Goal: Transaction & Acquisition: Purchase product/service

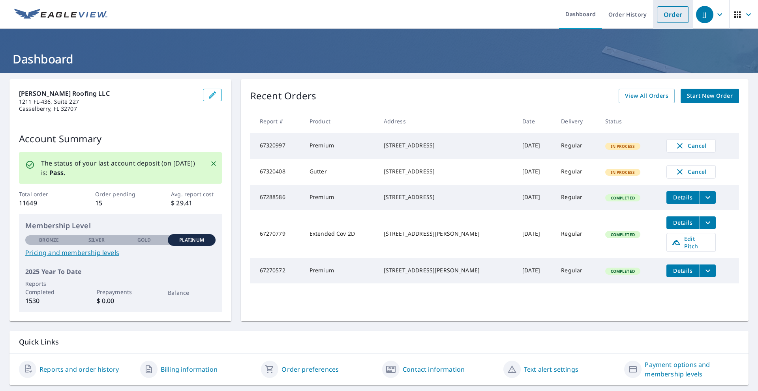
click at [671, 16] on link "Order" at bounding box center [673, 14] width 32 height 17
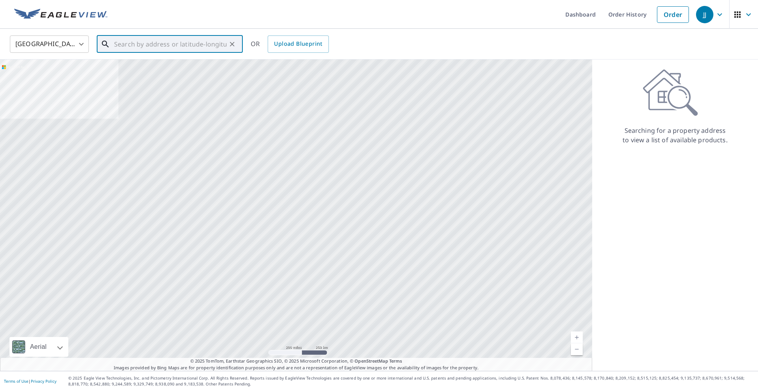
click at [163, 50] on input "text" at bounding box center [170, 44] width 112 height 22
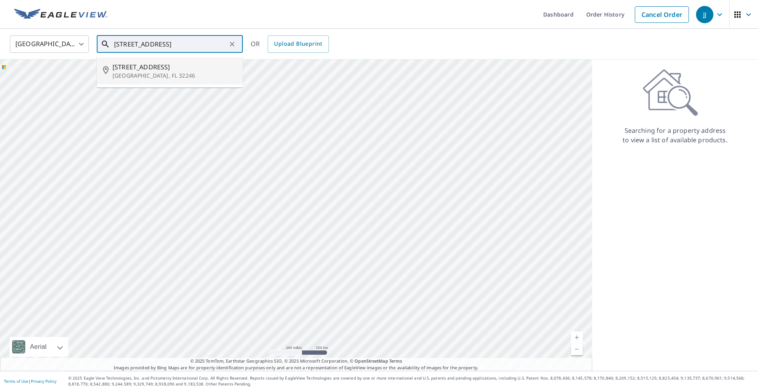
click at [158, 74] on p "[GEOGRAPHIC_DATA], FL 32246" at bounding box center [174, 76] width 124 height 8
type input "[STREET_ADDRESS]"
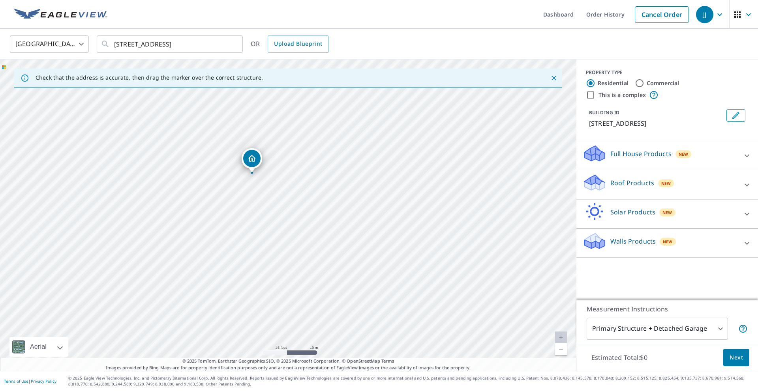
click at [743, 215] on icon at bounding box center [746, 214] width 9 height 9
click at [728, 187] on div "Roof Products New" at bounding box center [659, 185] width 155 height 22
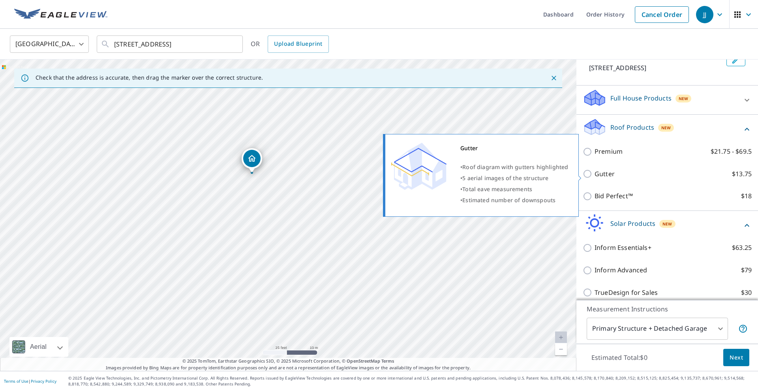
scroll to position [59, 0]
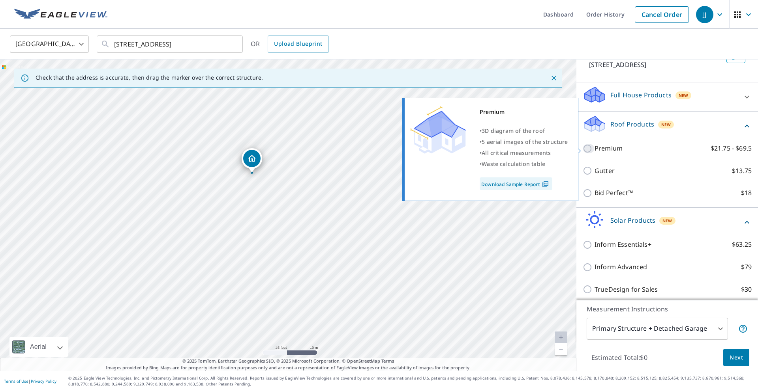
click at [589, 150] on input "Premium $21.75 - $69.5" at bounding box center [588, 148] width 12 height 9
checkbox input "true"
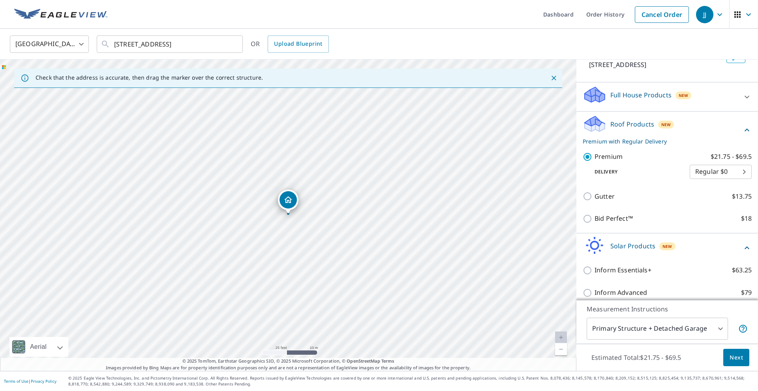
click at [736, 362] on span "Next" at bounding box center [735, 358] width 13 height 10
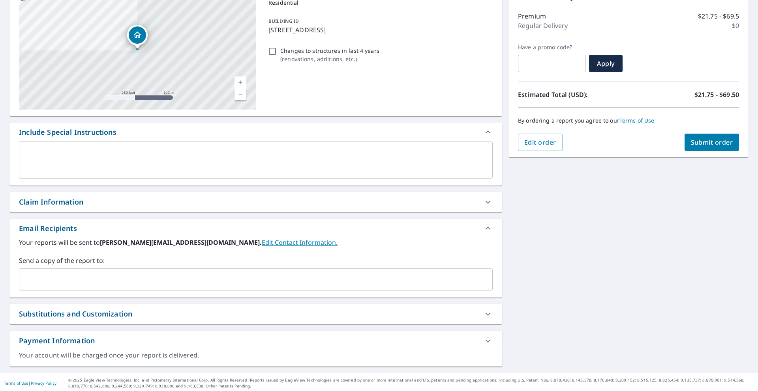
scroll to position [96, 0]
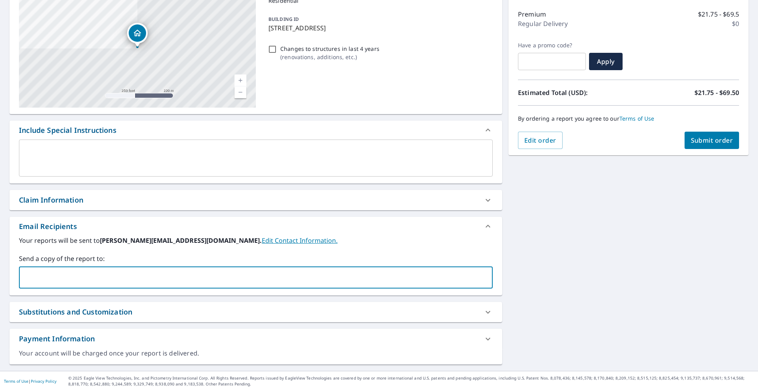
click at [51, 275] on input "text" at bounding box center [249, 277] width 455 height 15
type input "[PERSON_NAME][EMAIL_ADDRESS][DOMAIN_NAME]"
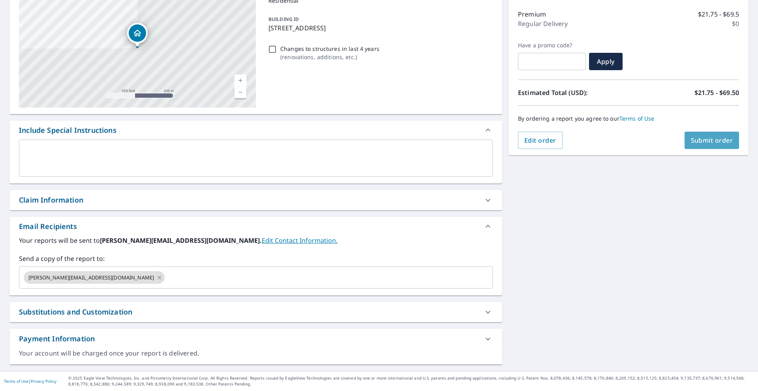
click at [704, 140] on span "Submit order" at bounding box center [712, 140] width 42 height 9
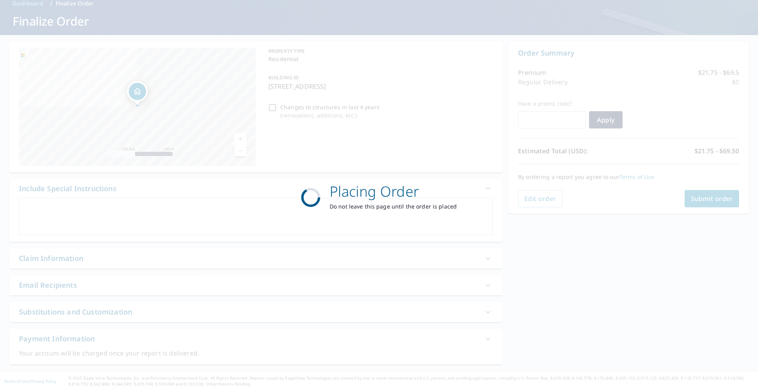
scroll to position [38, 0]
